Goal: Contribute content

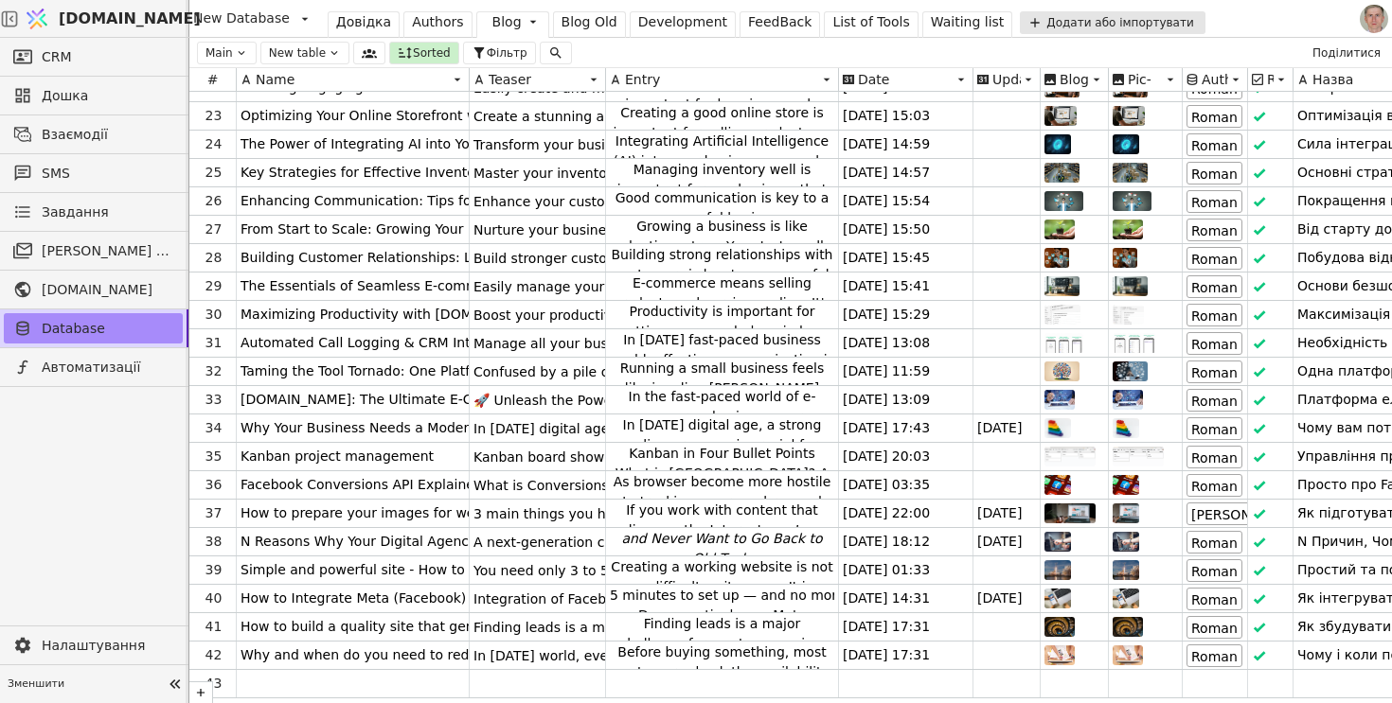
scroll to position [597, 0]
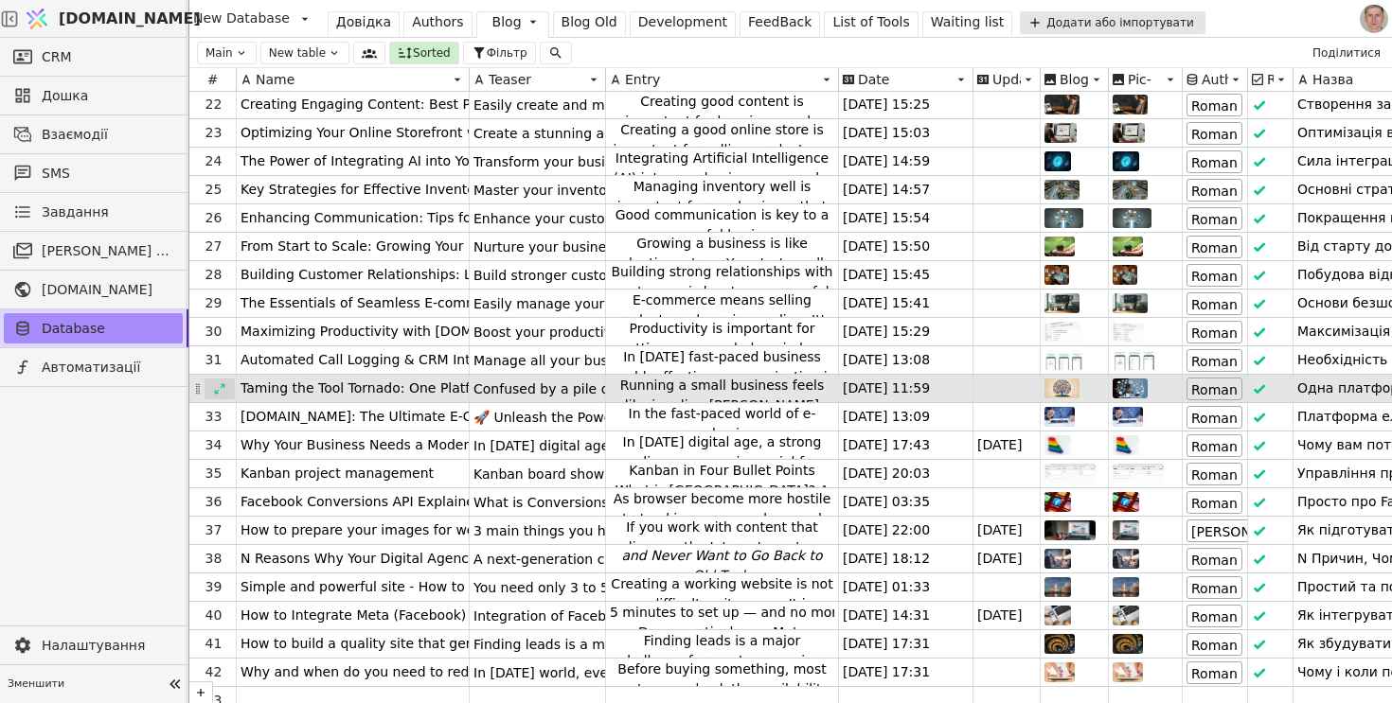
click at [222, 388] on icon at bounding box center [219, 388] width 13 height 13
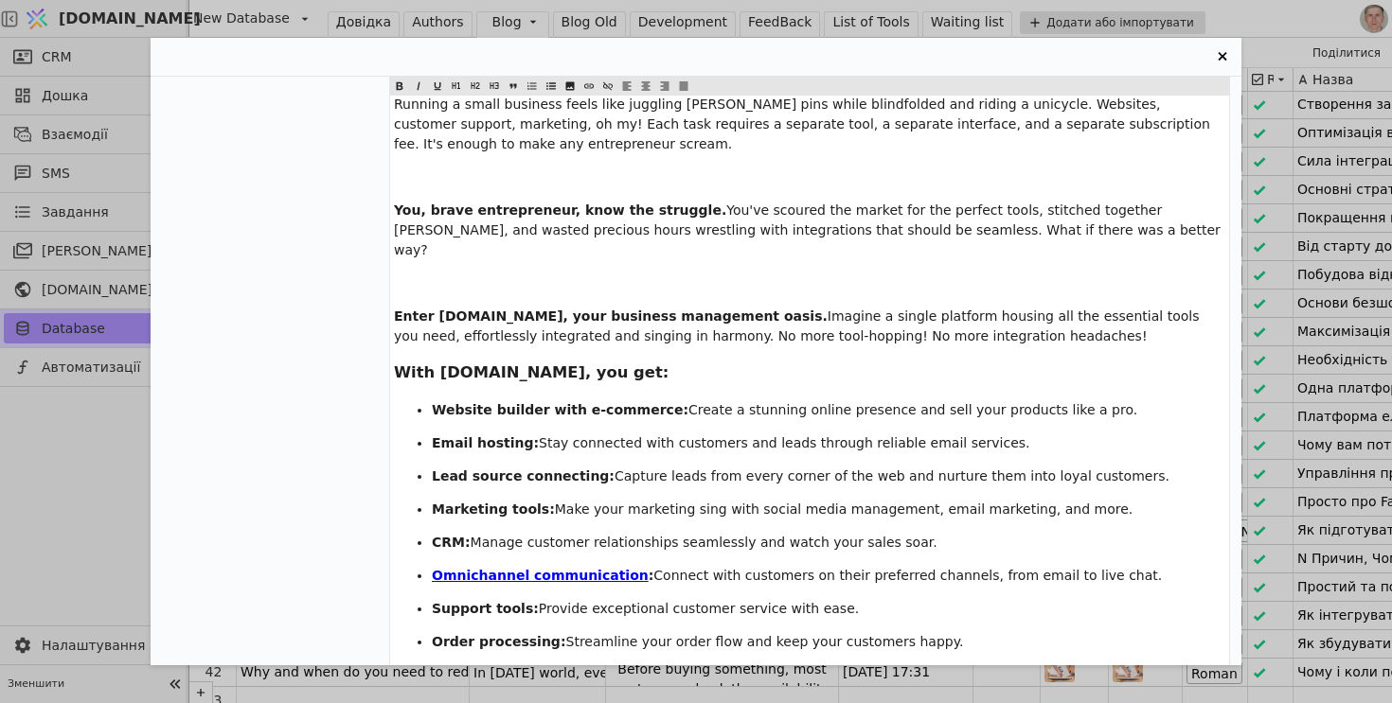
scroll to position [175, 0]
click at [527, 308] on span "Enter [DOMAIN_NAME], your business management oasis." at bounding box center [611, 315] width 434 height 15
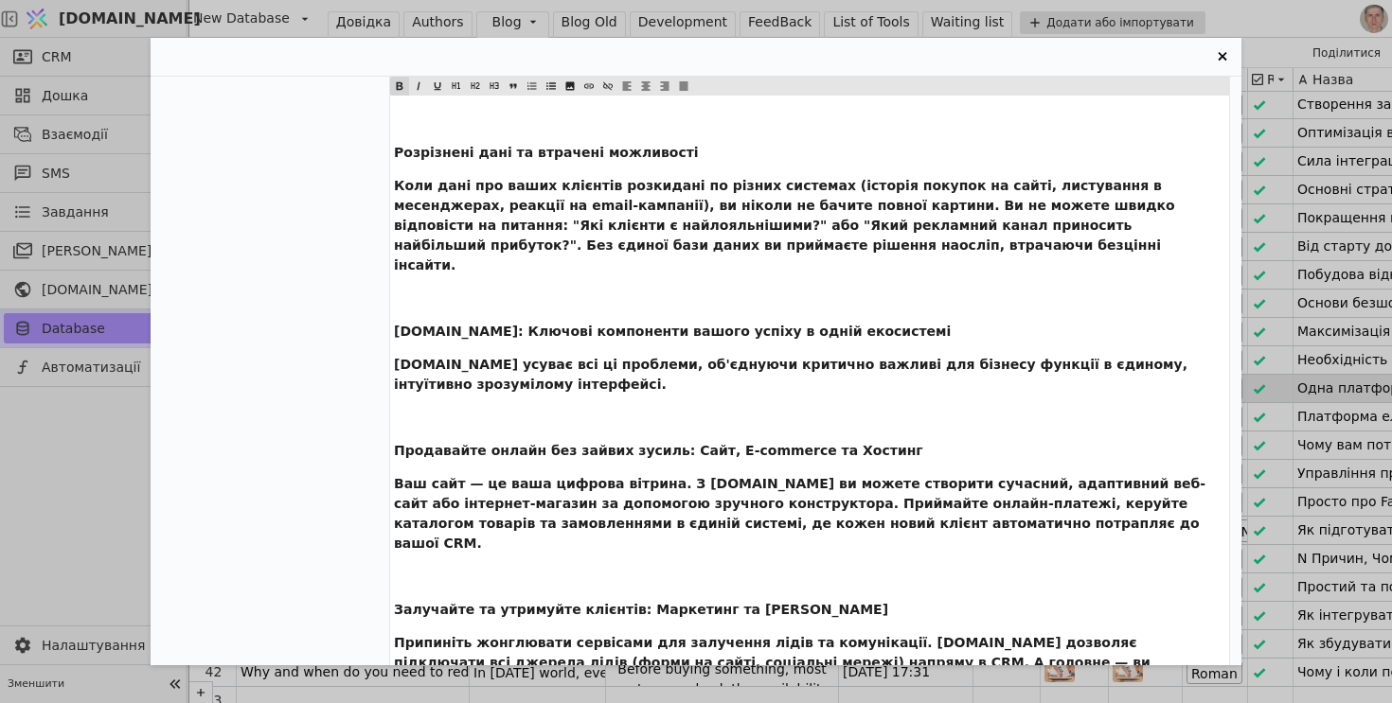
scroll to position [0, 0]
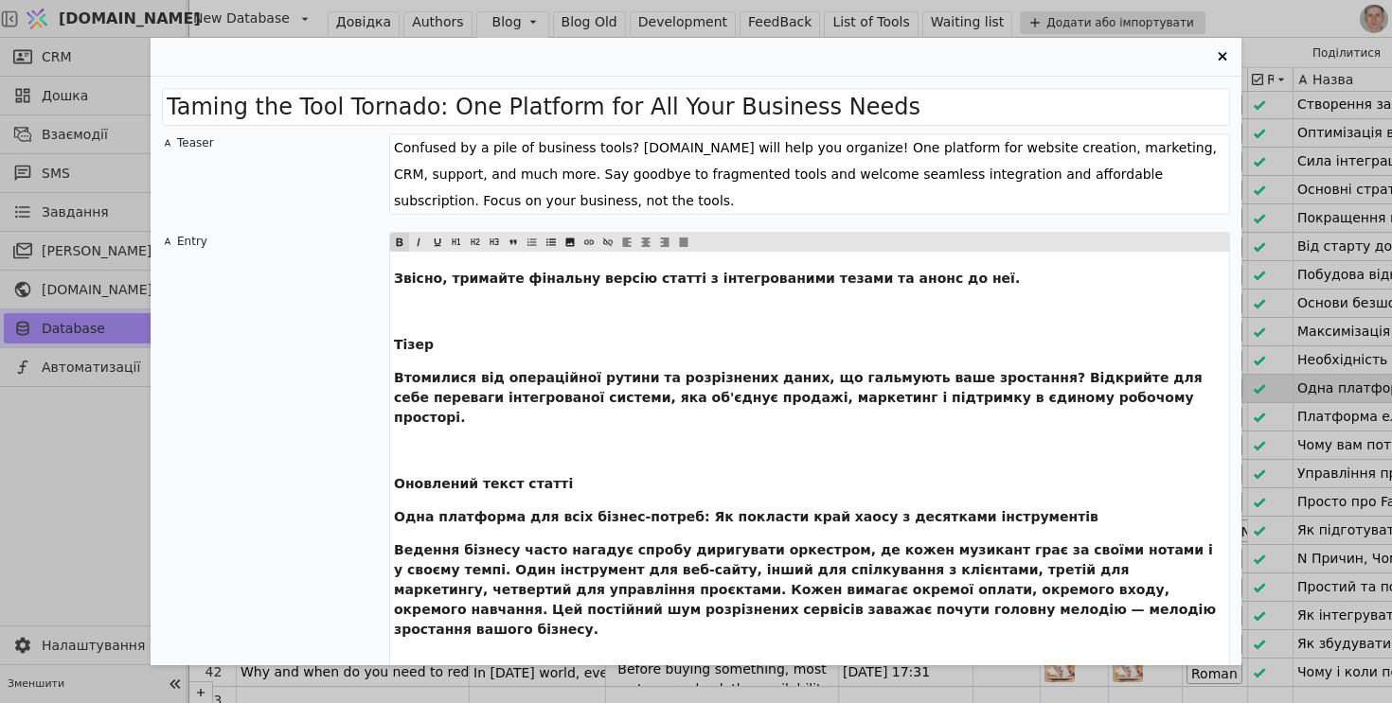
click at [503, 353] on p "Тізер" at bounding box center [809, 345] width 831 height 20
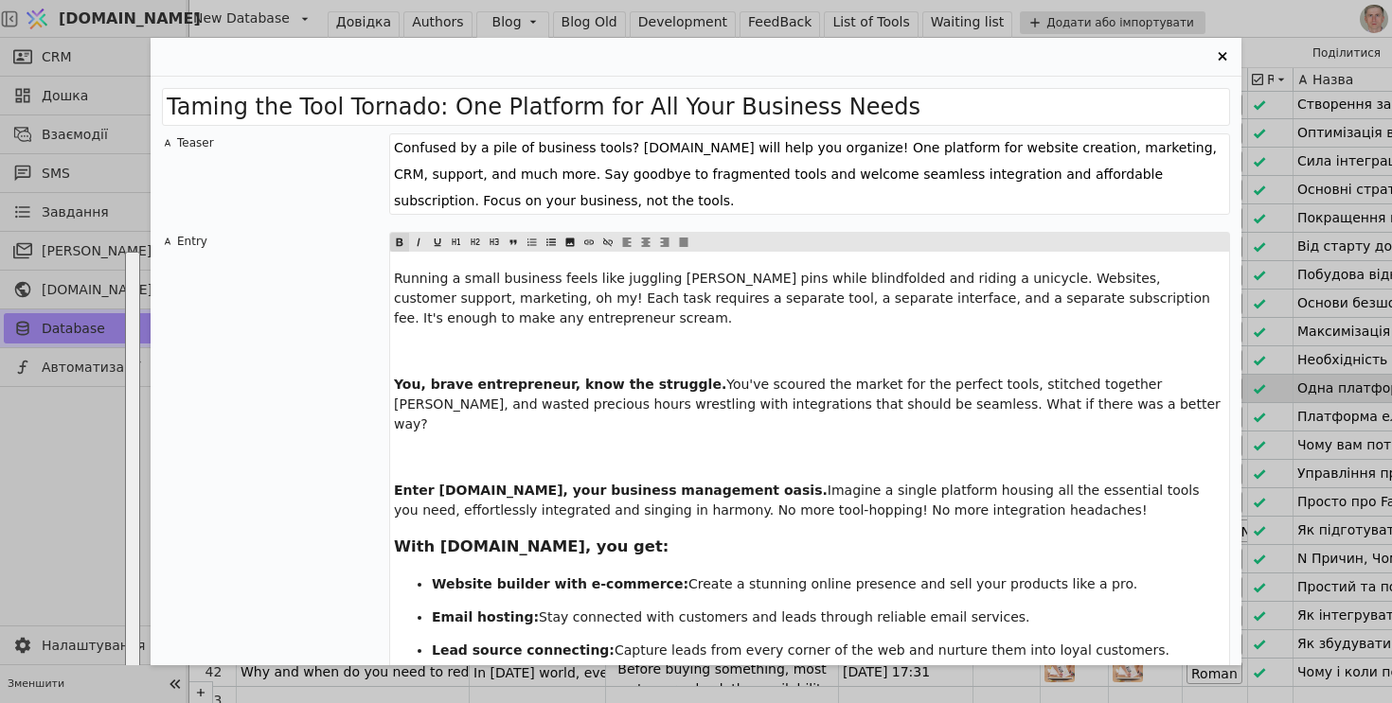
scroll to position [771, 0]
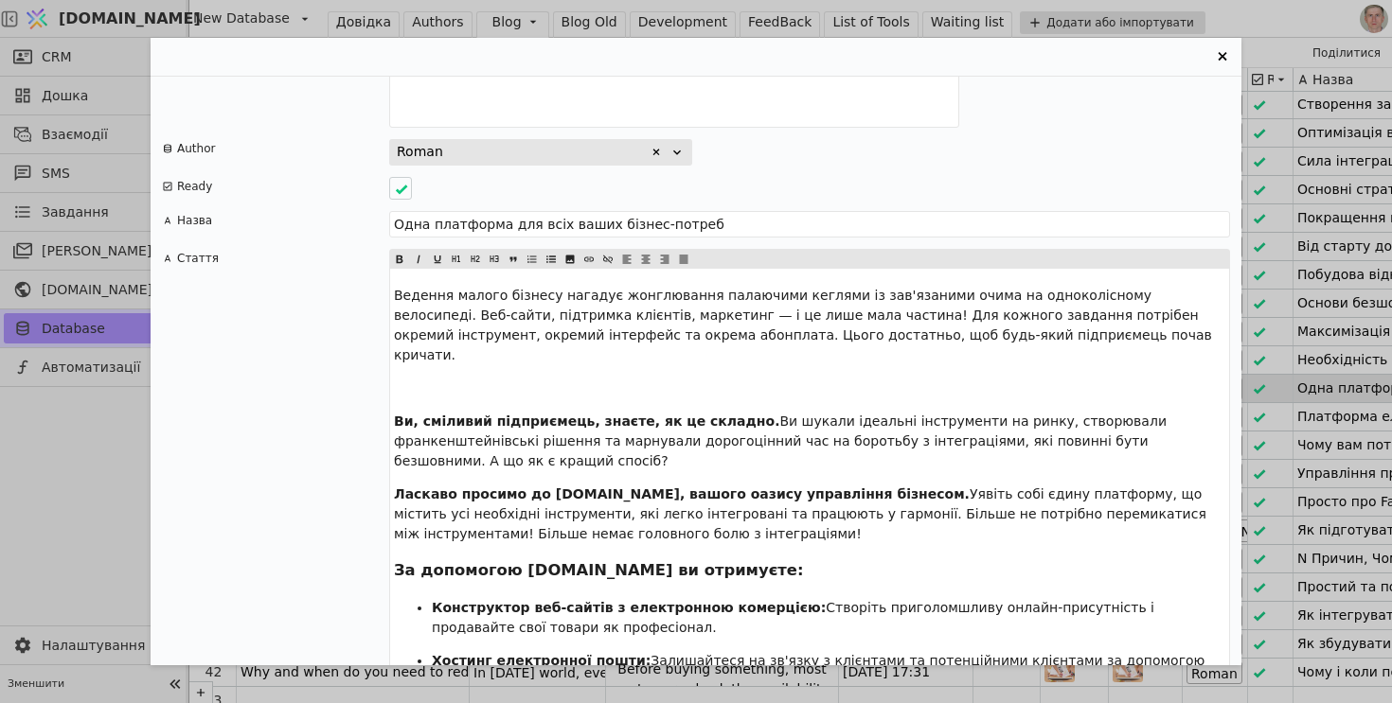
click at [487, 289] on span "Ведення малого бізнесу нагадує жонглювання палаючими кеглями із зав'язаними очи…" at bounding box center [805, 325] width 822 height 75
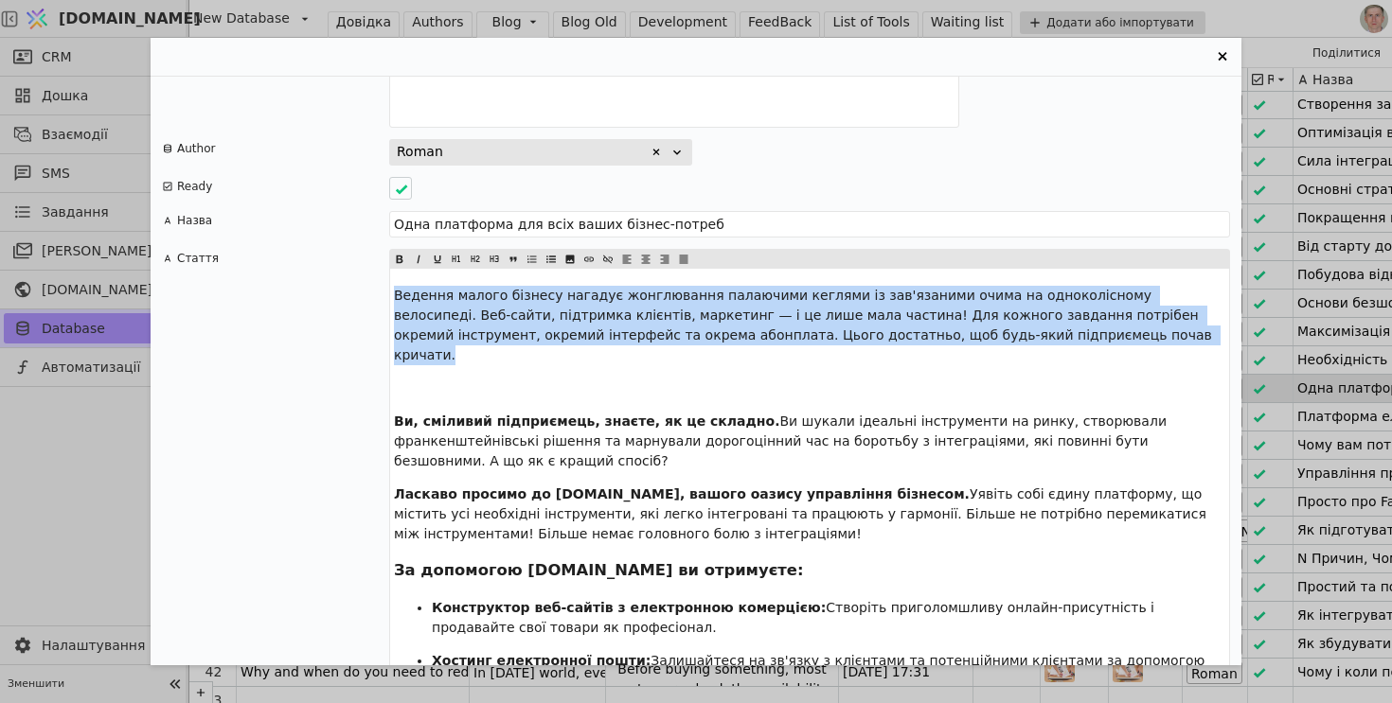
click at [487, 289] on span "Ведення малого бізнесу нагадує жонглювання палаючими кеглями із зав'язаними очи…" at bounding box center [805, 325] width 822 height 75
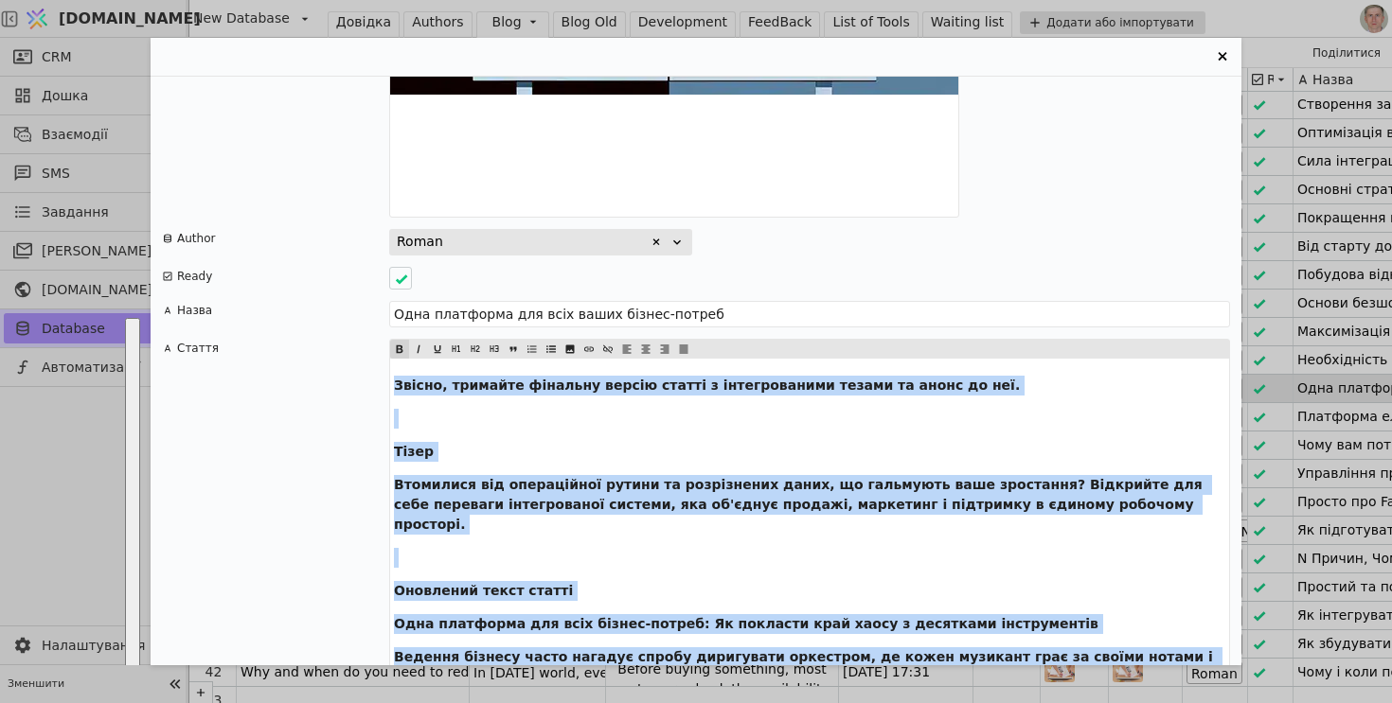
click at [399, 345] on icon "Entry Card" at bounding box center [399, 349] width 9 height 9
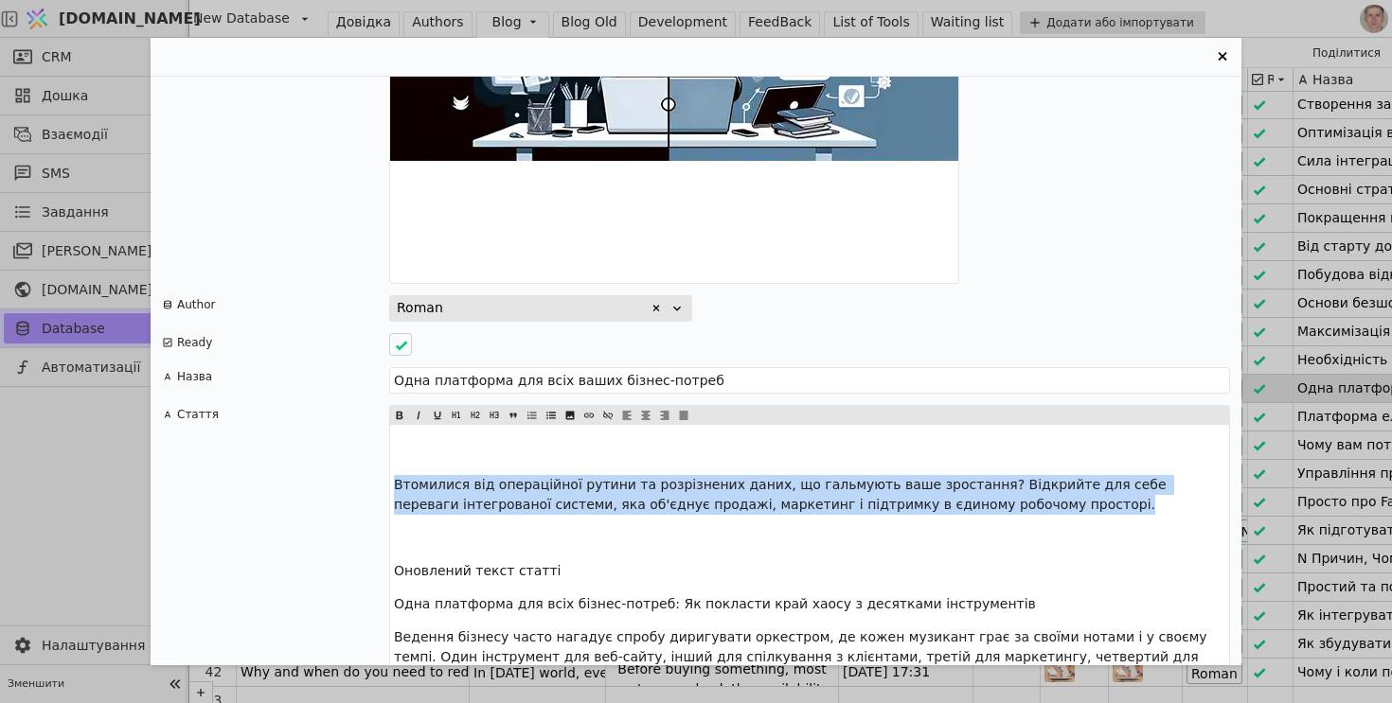
drag, startPoint x: 395, startPoint y: 436, endPoint x: 1080, endPoint y: 473, distance: 686.4
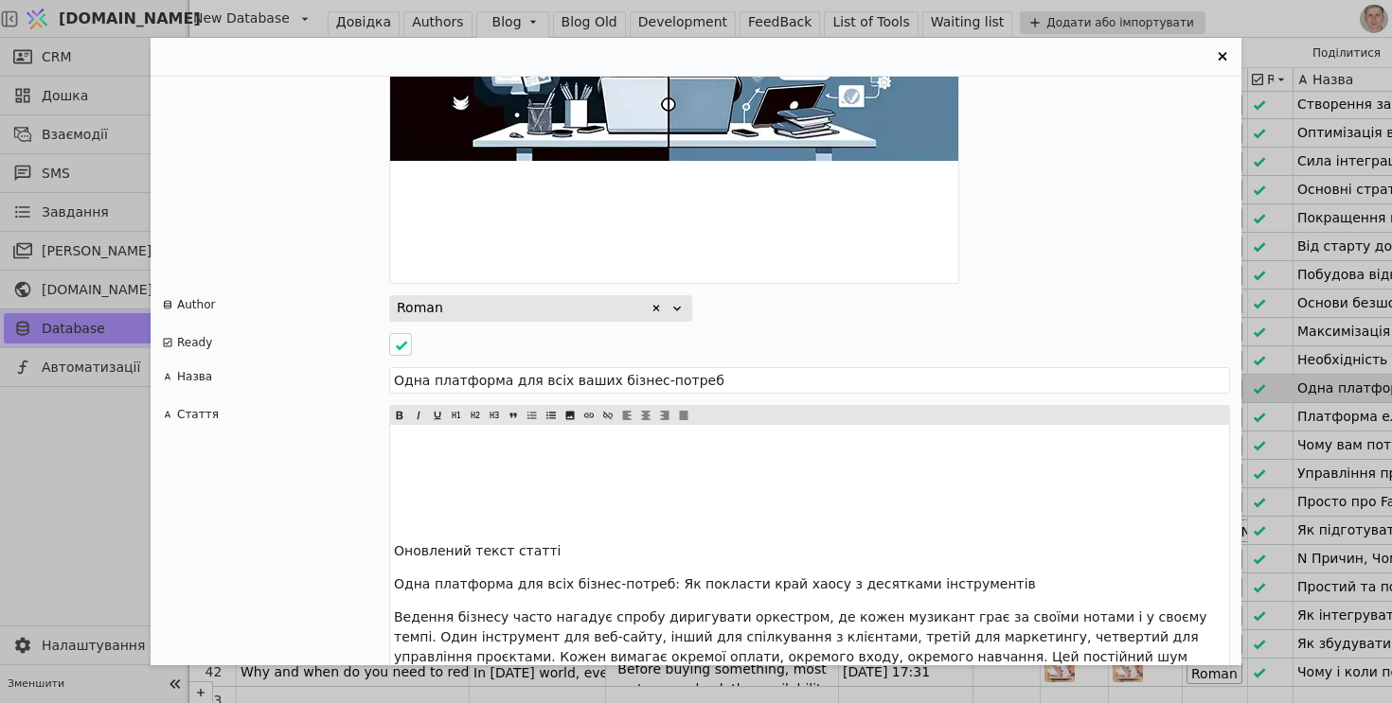
drag, startPoint x: 567, startPoint y: 496, endPoint x: 318, endPoint y: 506, distance: 249.1
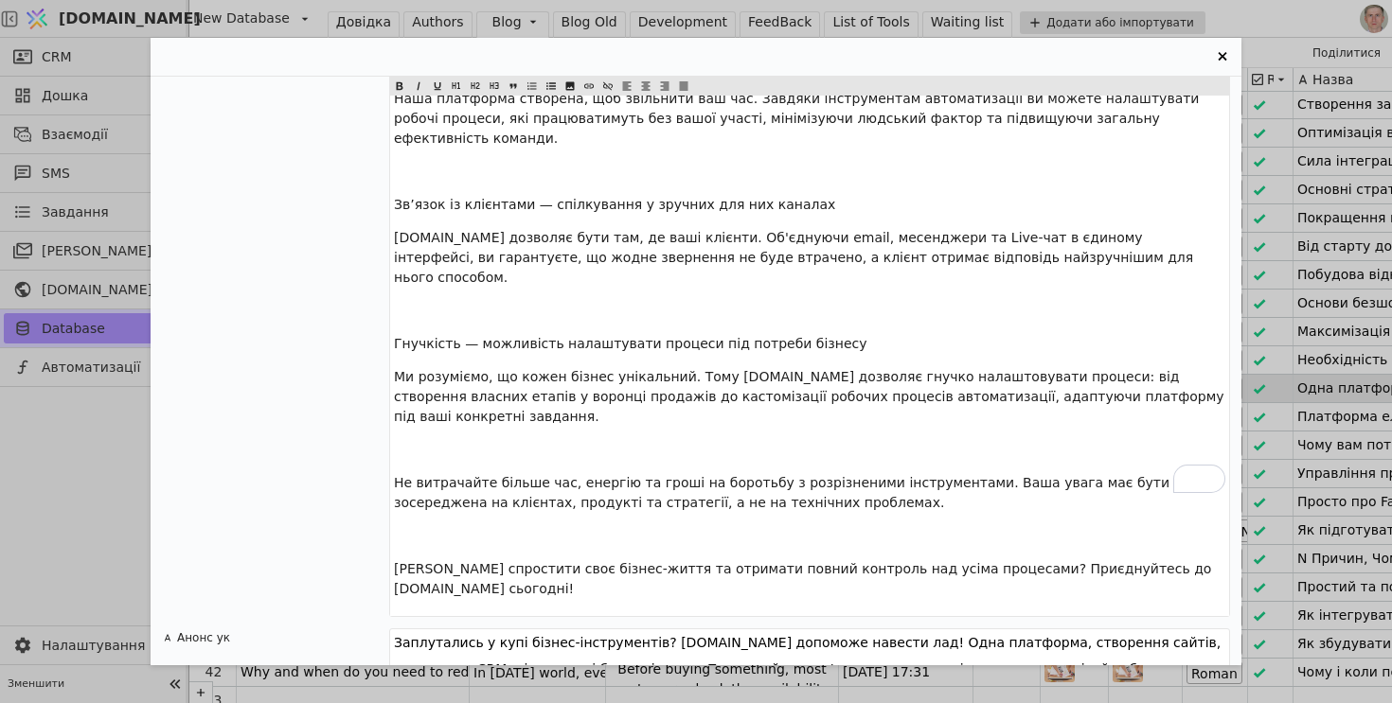
click at [652, 629] on textarea "Заплутались у купі бізнес-інструментів? [DOMAIN_NAME] допоможе навести лад! Одн…" at bounding box center [809, 669] width 841 height 81
paste textarea "томилися від операційної рутини та розрізнених даних, що гальмують ваше зростан…"
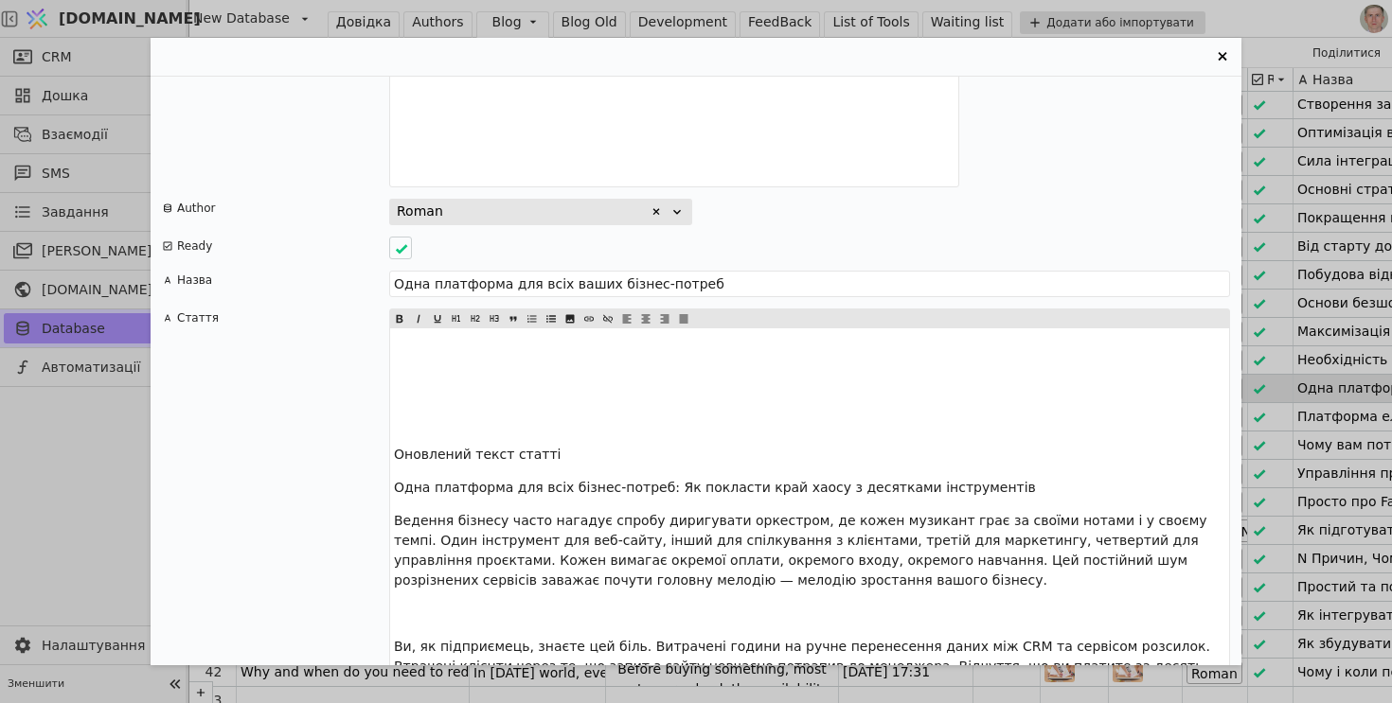
type textarea "Втомилися від операційної рутини та розрізнених даних, що гальмують ваше зроста…"
click at [546, 480] on span "Одна платформа для всіх бізнес-потреб: Як покласти край хаосу з десятками інстр…" at bounding box center [715, 487] width 642 height 15
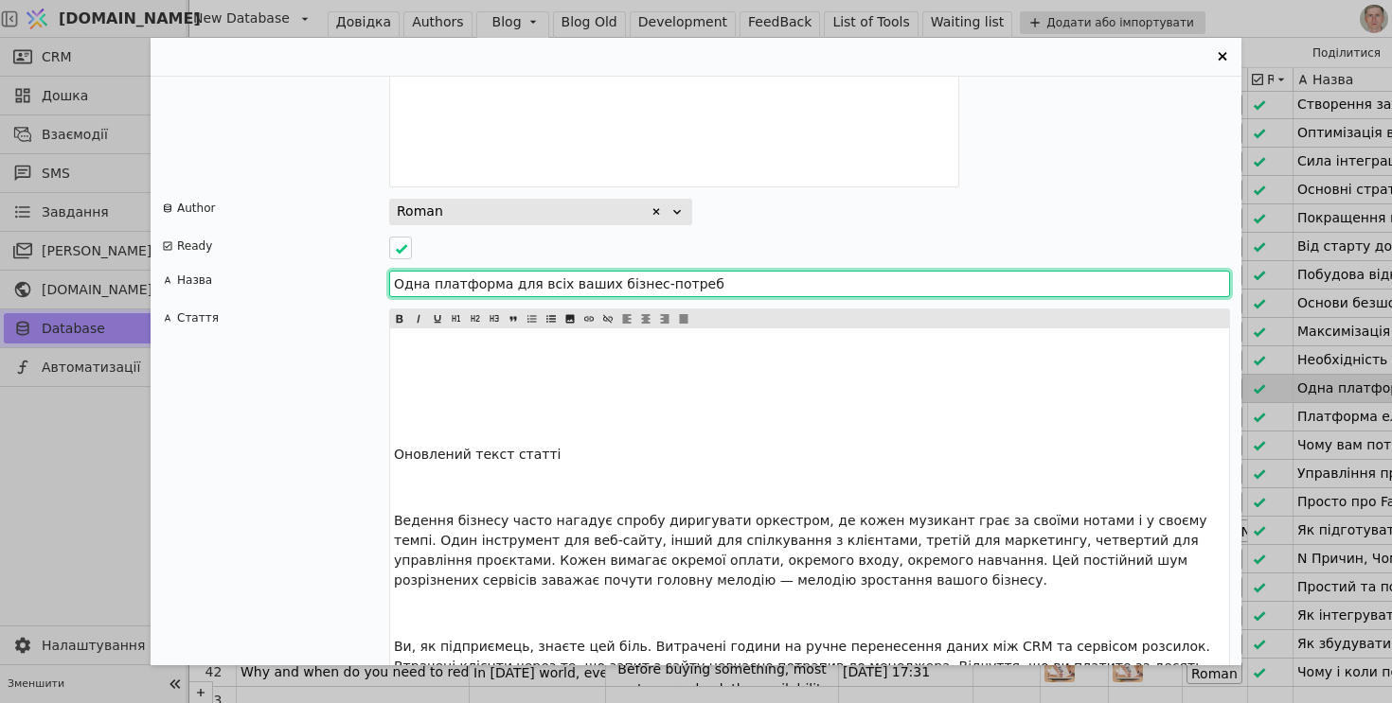
click at [538, 271] on input "Одна платформа для всіх ваших бізнес-потреб" at bounding box center [809, 284] width 841 height 27
click at [540, 271] on input "Одна платформа для всіх ваших бізнес-потреб" at bounding box center [809, 284] width 841 height 27
paste input "ізнес-потреб: Як покласти край хаосу з десятками інструментів"
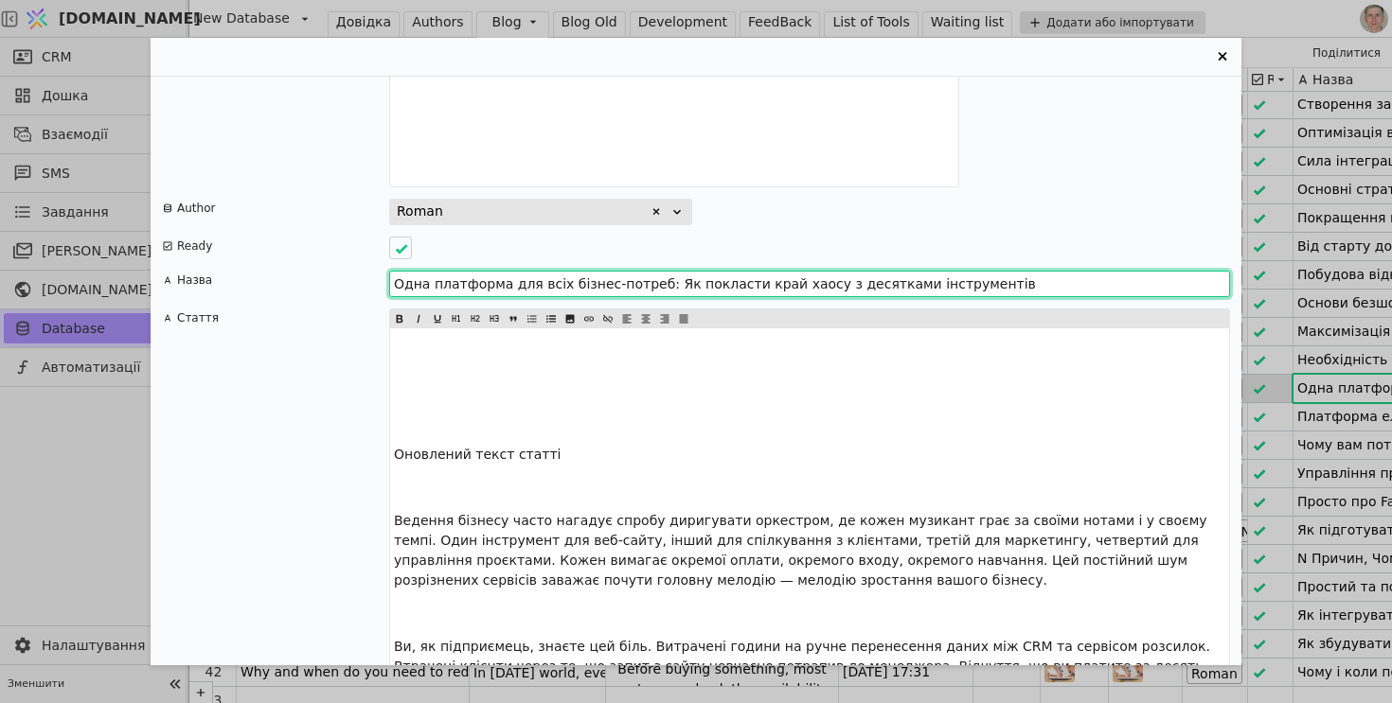
type input "Одна платформа для всіх бізнес-потреб: Як покласти край хаосу з десятками інстр…"
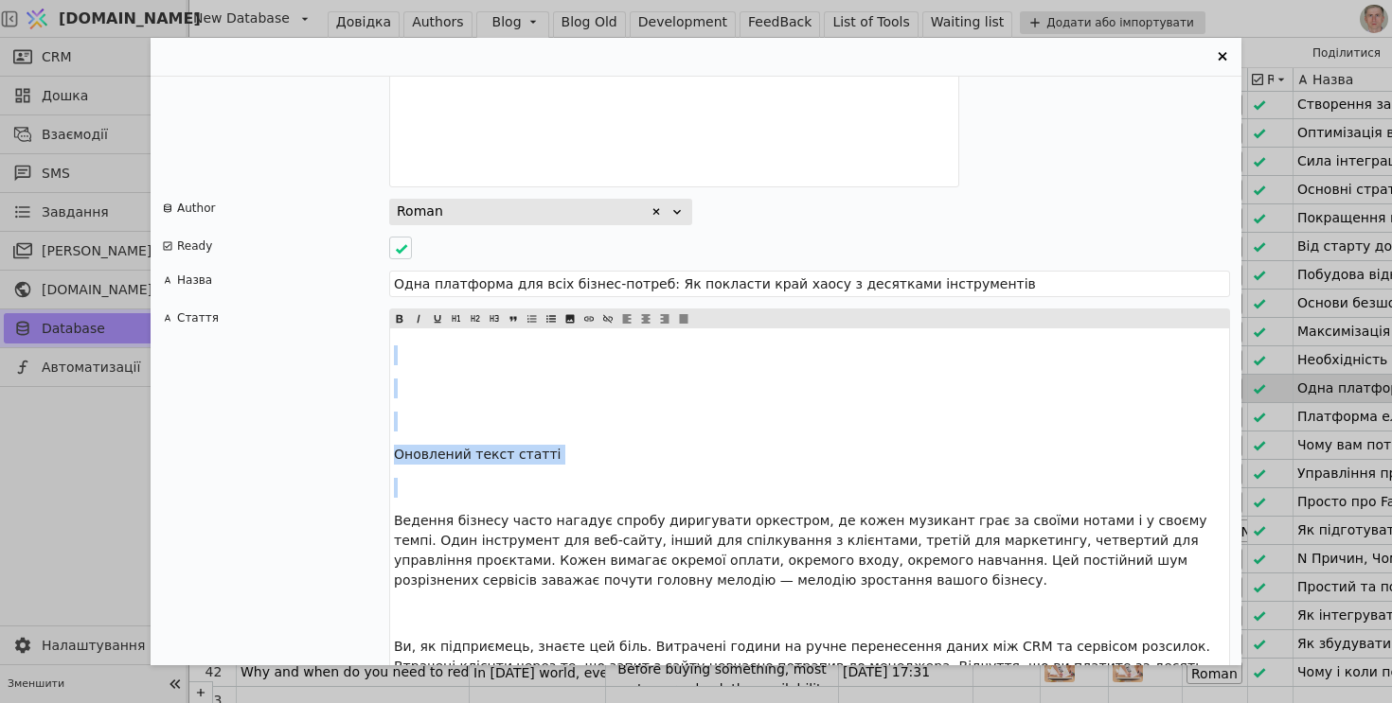
drag, startPoint x: 392, startPoint y: 461, endPoint x: 387, endPoint y: 290, distance: 171.4
